Goal: Find specific page/section: Find specific page/section

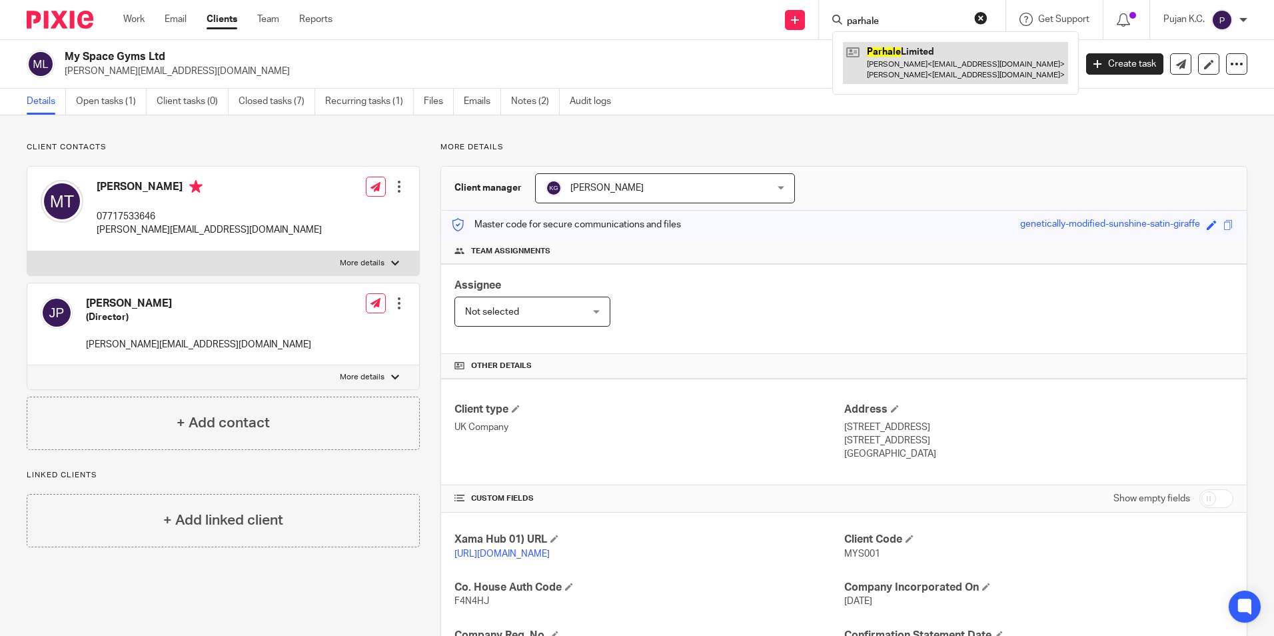
type input "parhale"
click at [911, 71] on link at bounding box center [955, 62] width 225 height 41
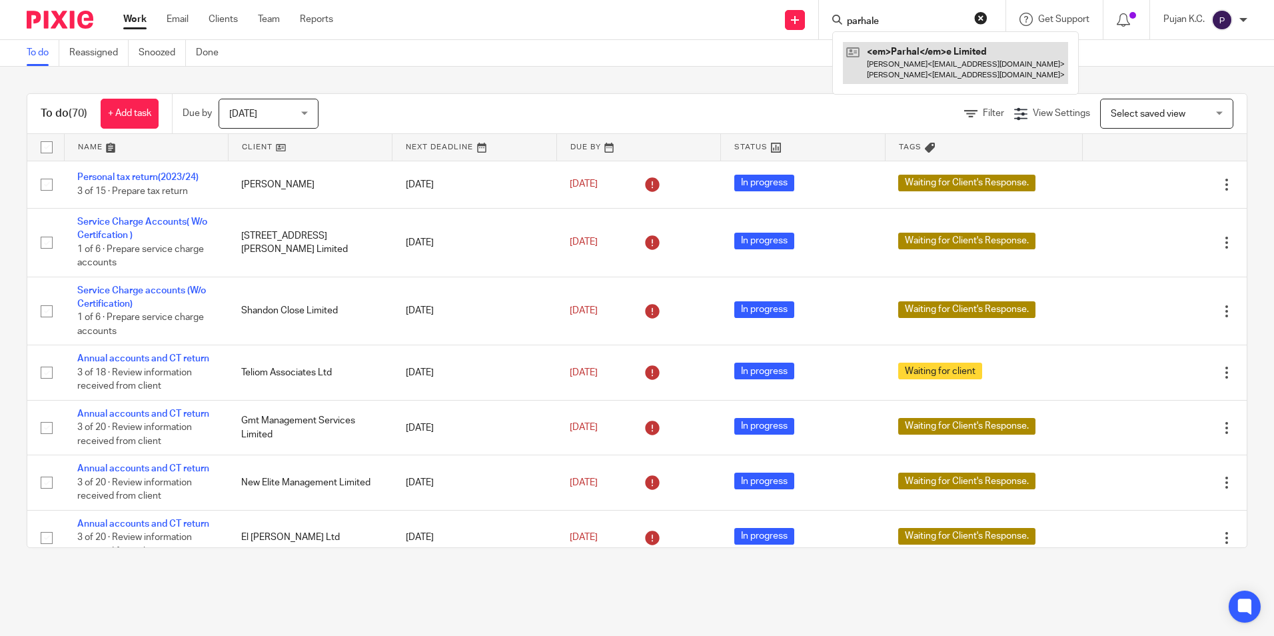
type input "parhale"
click at [917, 49] on link at bounding box center [955, 62] width 225 height 41
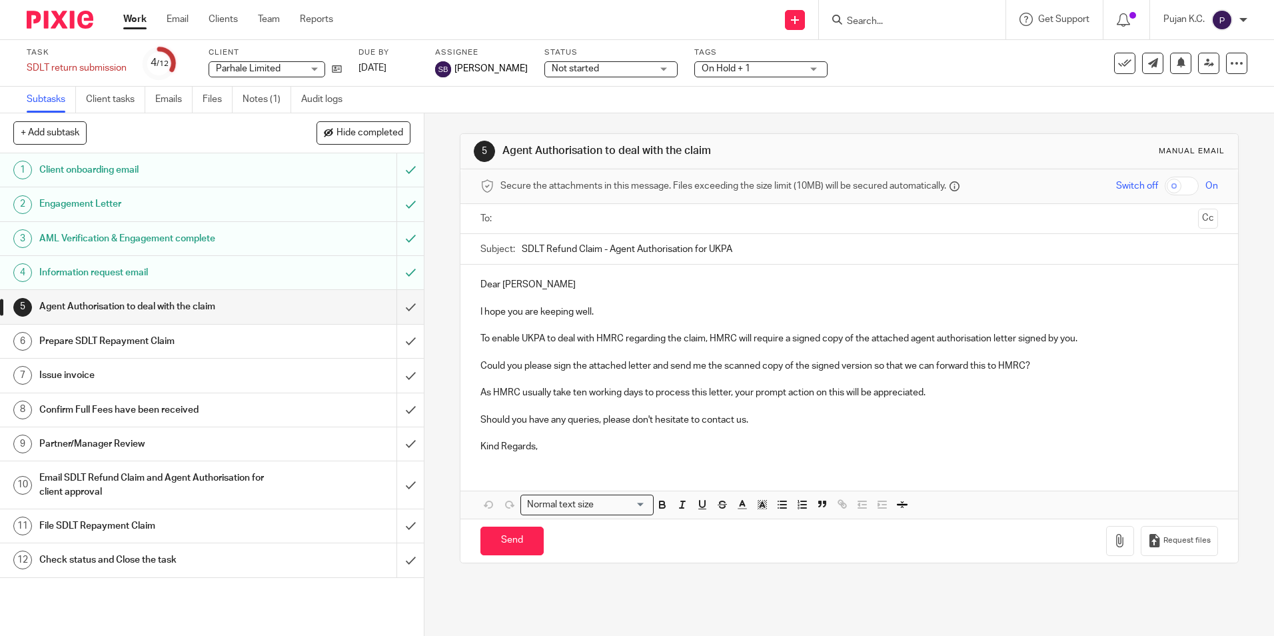
click at [919, 27] on input "Search" at bounding box center [906, 22] width 120 height 12
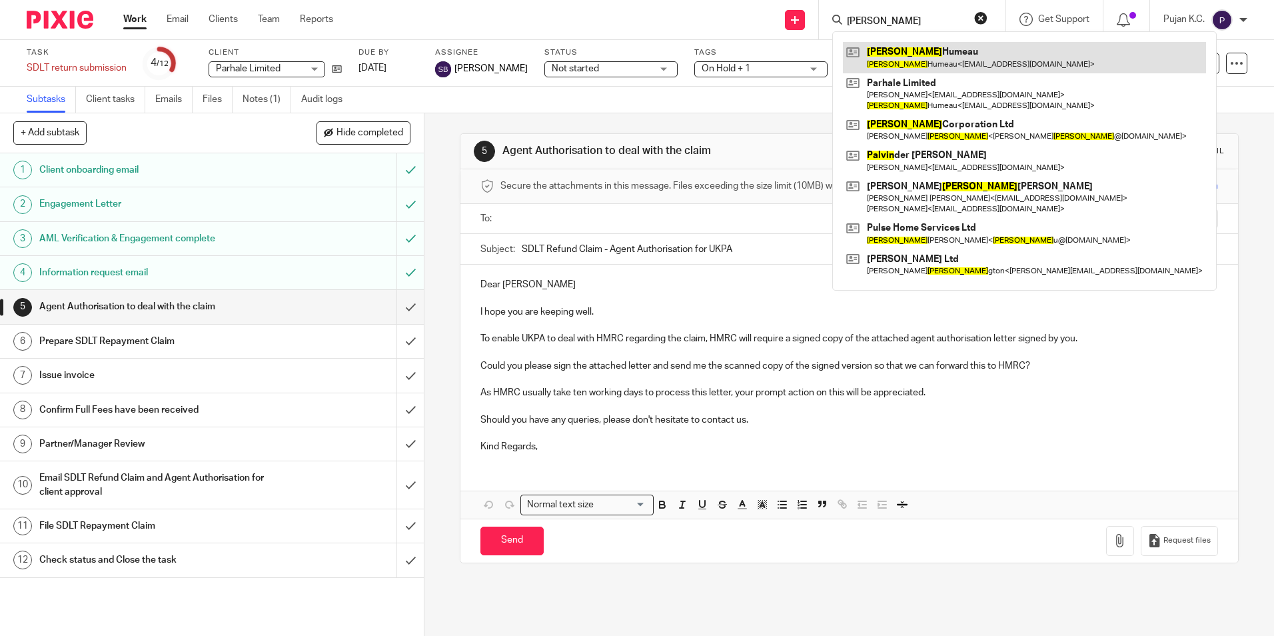
type input "parvin"
click at [922, 54] on link at bounding box center [1024, 57] width 363 height 31
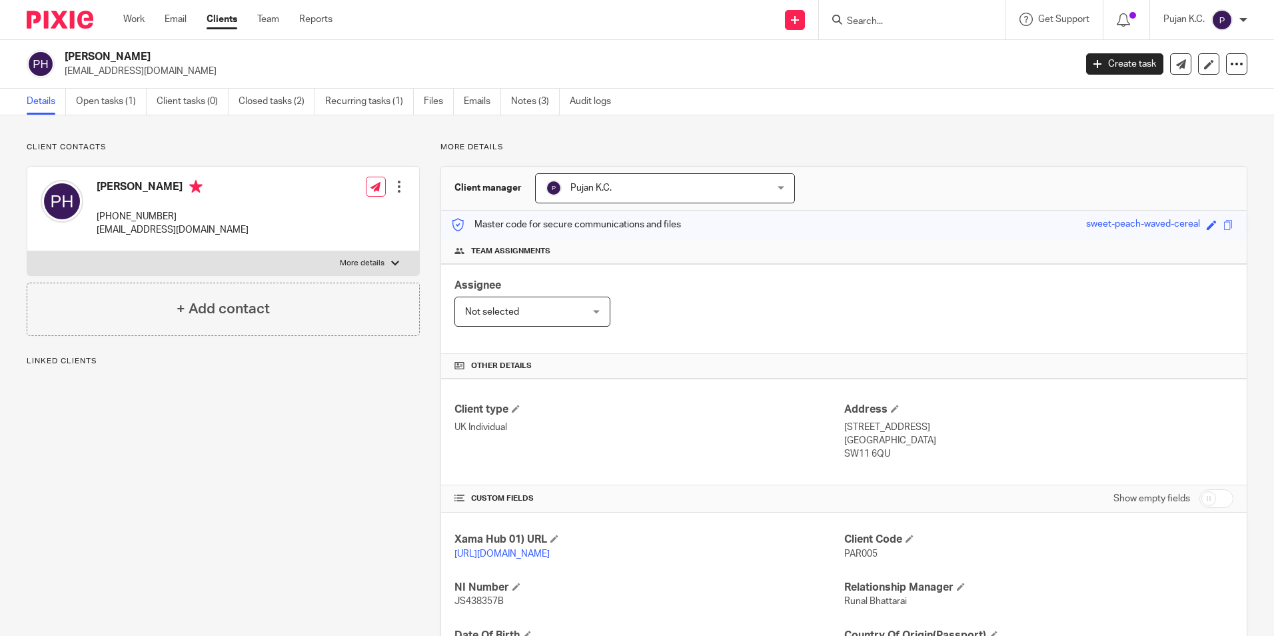
click at [105, 103] on link "Open tasks (1)" at bounding box center [111, 102] width 71 height 26
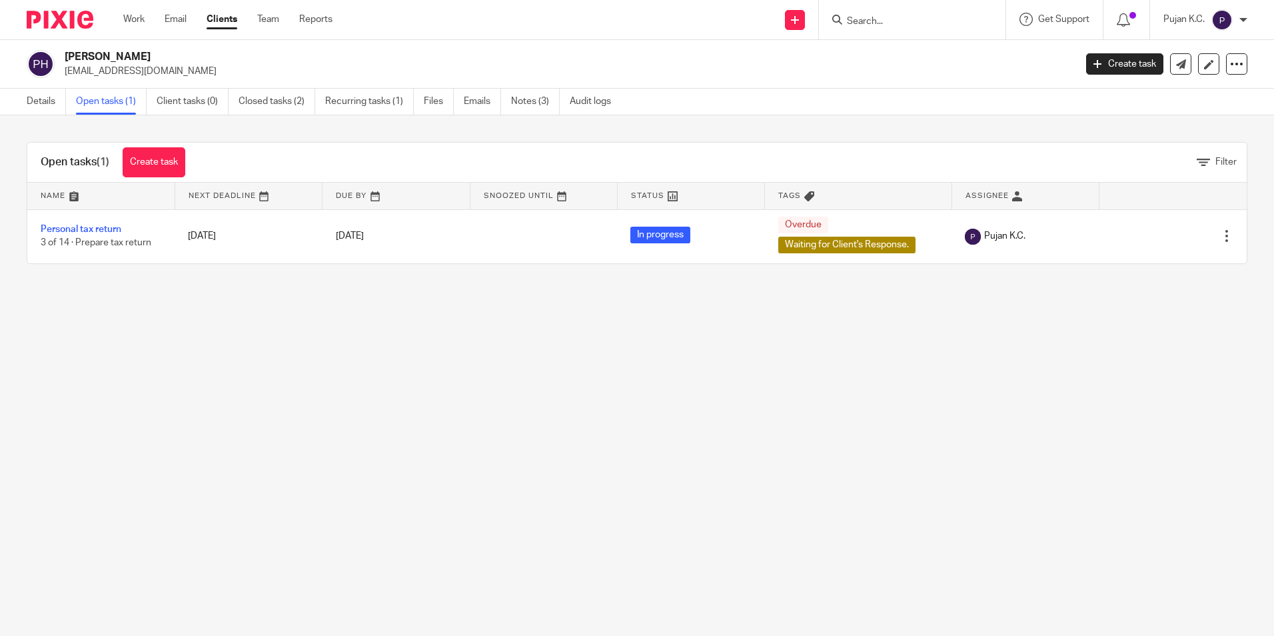
click at [926, 28] on form at bounding box center [917, 19] width 142 height 17
click at [924, 22] on input "Search" at bounding box center [906, 22] width 120 height 12
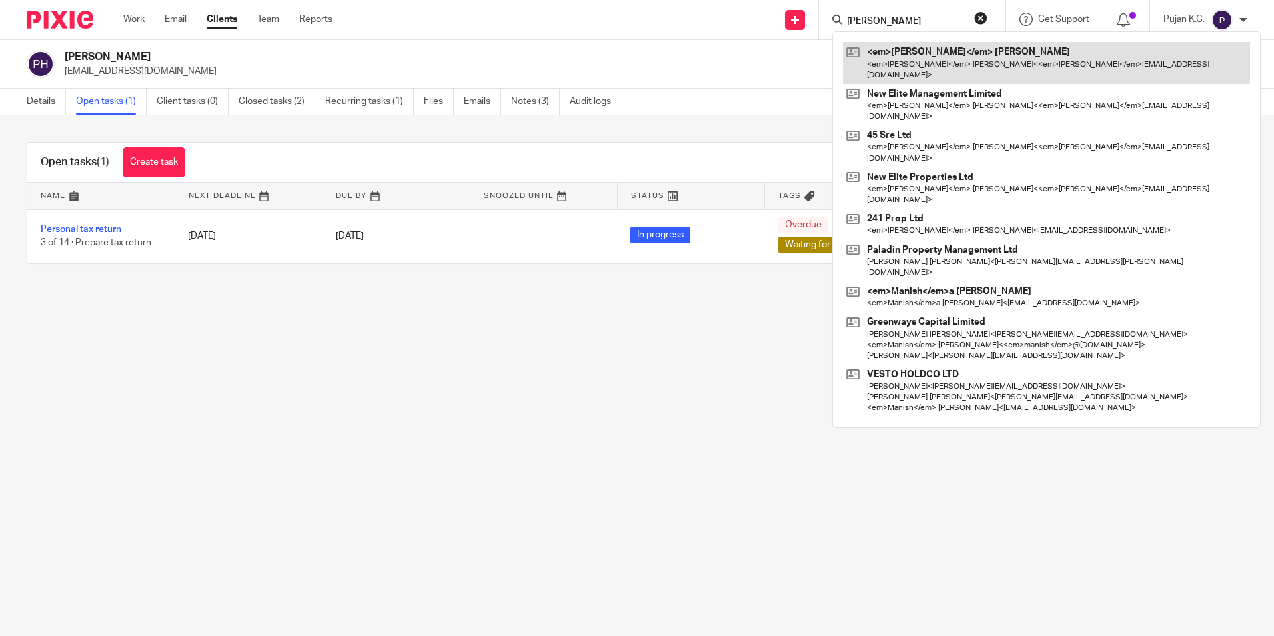
type input "[PERSON_NAME]"
click at [922, 55] on link at bounding box center [1046, 62] width 407 height 41
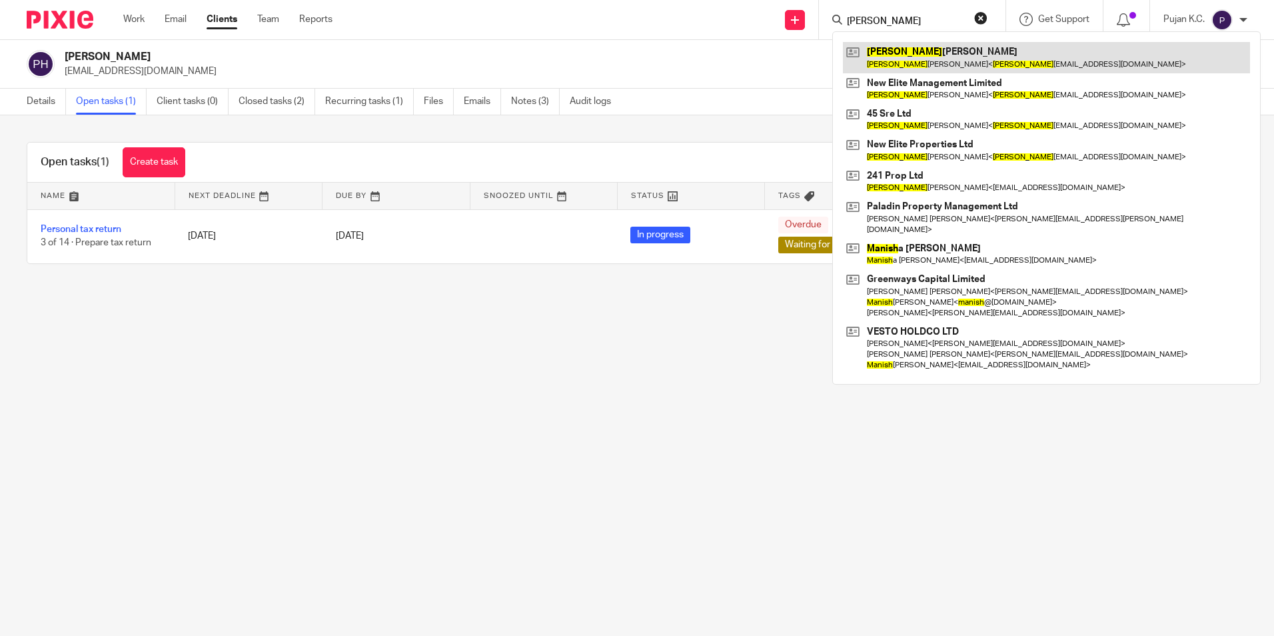
click at [954, 61] on link at bounding box center [1046, 57] width 407 height 31
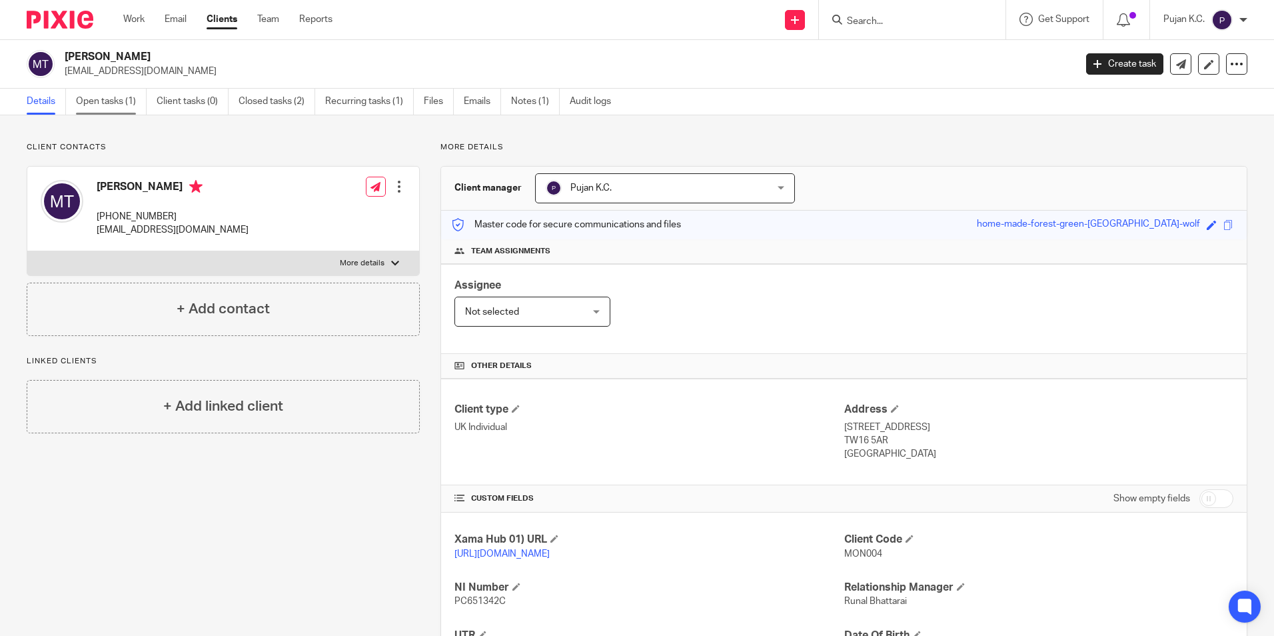
click at [91, 107] on link "Open tasks (1)" at bounding box center [111, 102] width 71 height 26
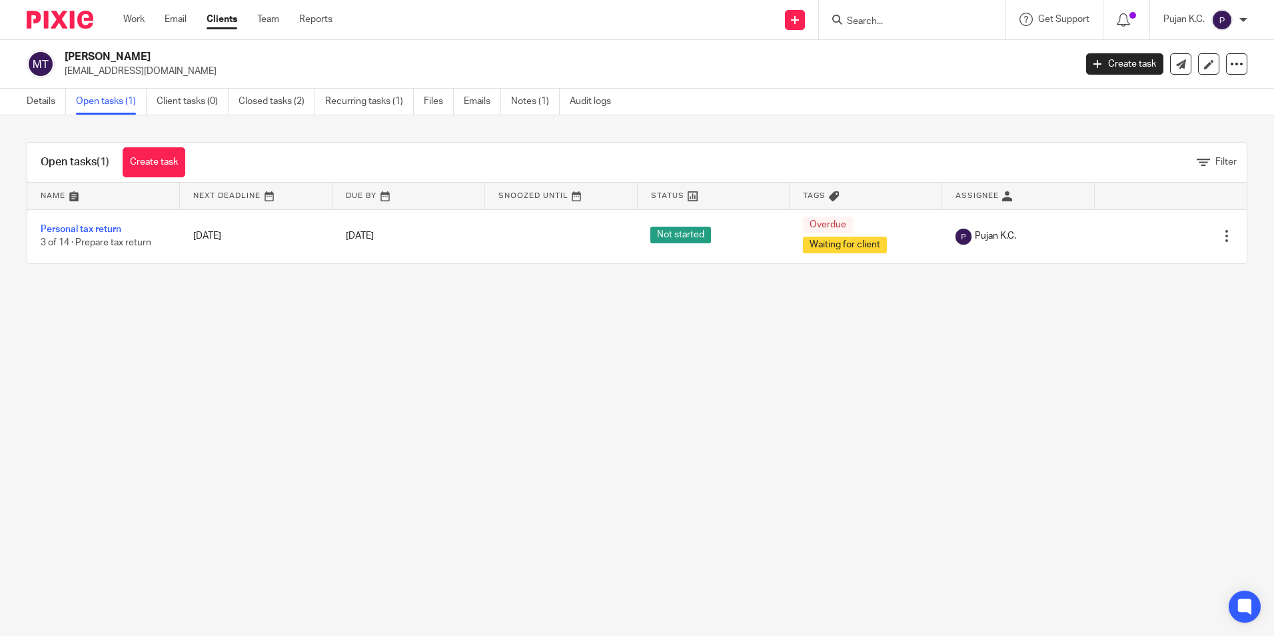
click at [1018, 438] on main "[PERSON_NAME] [EMAIL_ADDRESS][DOMAIN_NAME] Create task Update from Companies Ho…" at bounding box center [637, 318] width 1274 height 636
